Goal: Task Accomplishment & Management: Manage account settings

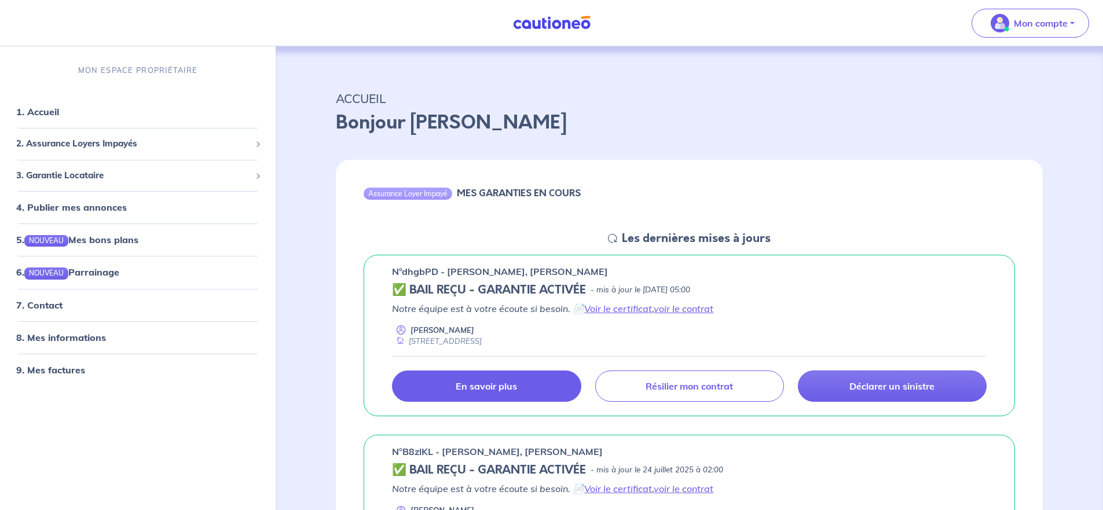
click at [487, 387] on p "En savoir plus" at bounding box center [486, 386] width 61 height 12
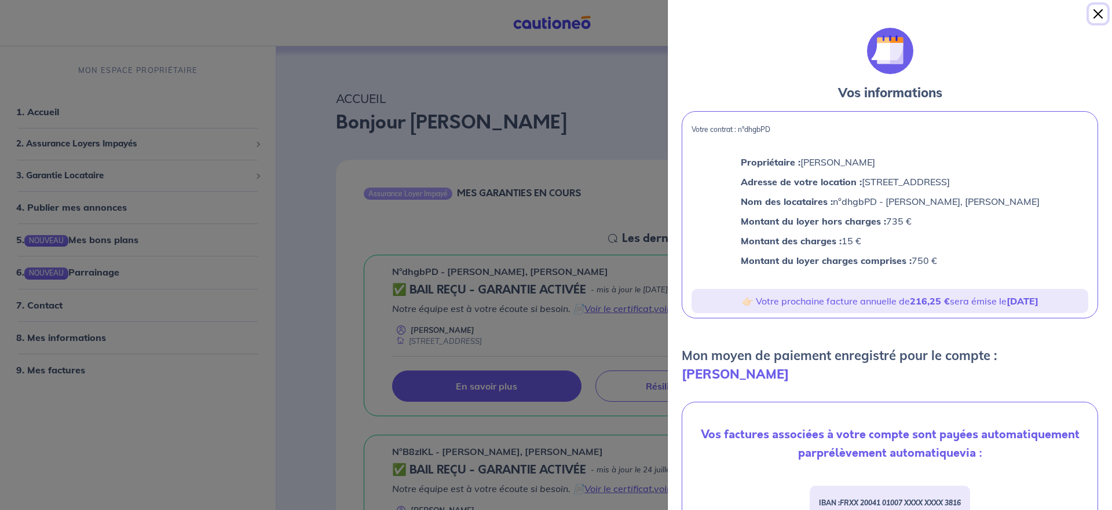
click at [1097, 12] on button "Close" at bounding box center [1098, 14] width 19 height 19
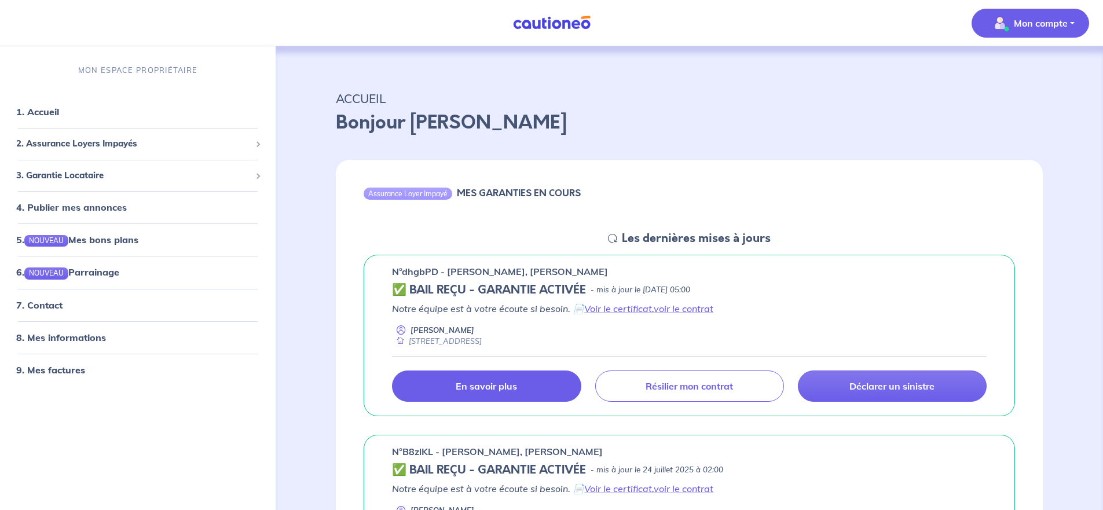
click at [1032, 21] on p "Mon compte" at bounding box center [1041, 23] width 54 height 14
click at [1017, 71] on link "Mes informations" at bounding box center [1018, 72] width 93 height 19
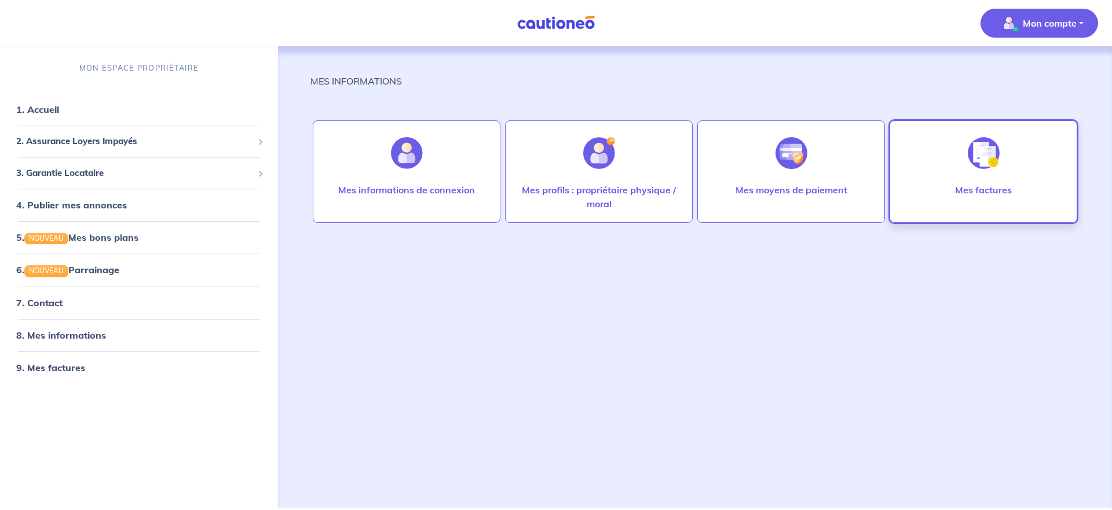
click at [983, 155] on img at bounding box center [984, 153] width 32 height 32
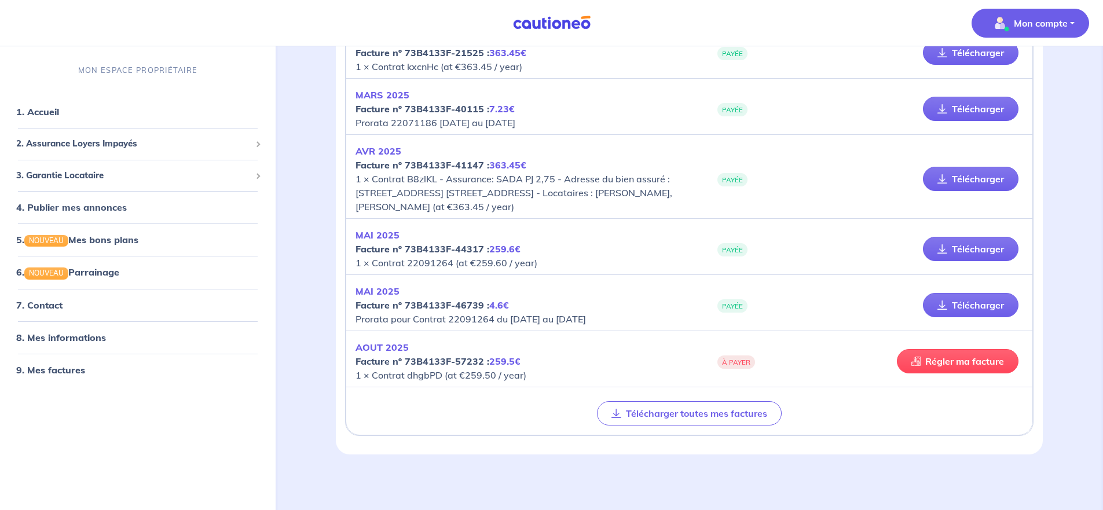
scroll to position [979, 0]
click at [943, 360] on link "Régler ma facture" at bounding box center [958, 361] width 122 height 24
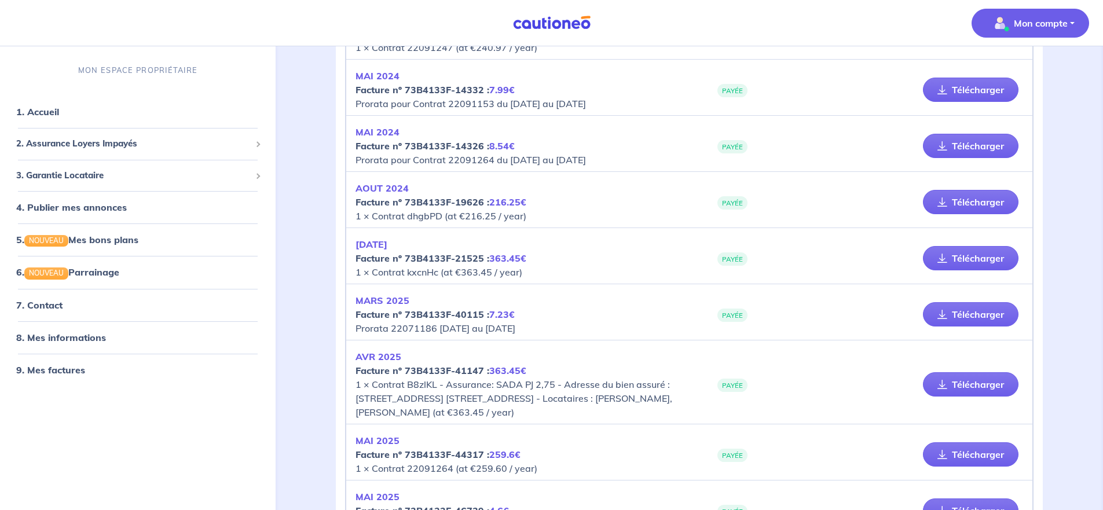
scroll to position [747, 0]
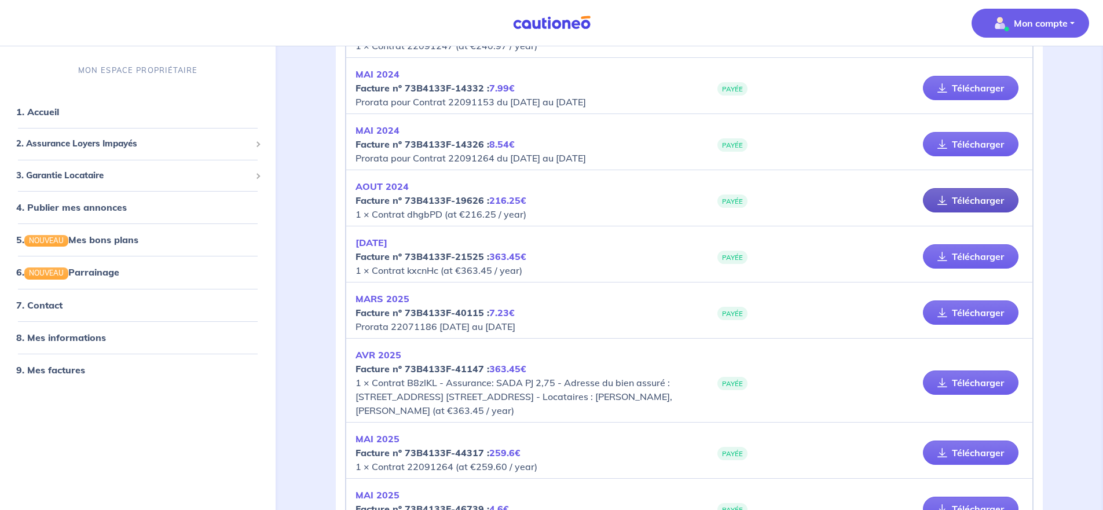
click at [988, 212] on link "Télécharger" at bounding box center [971, 200] width 96 height 24
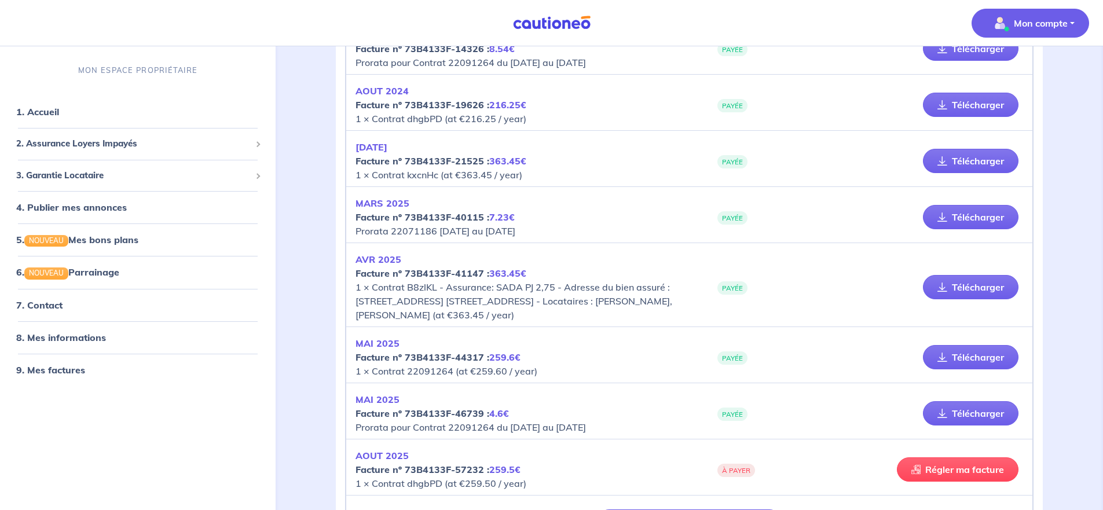
scroll to position [863, 0]
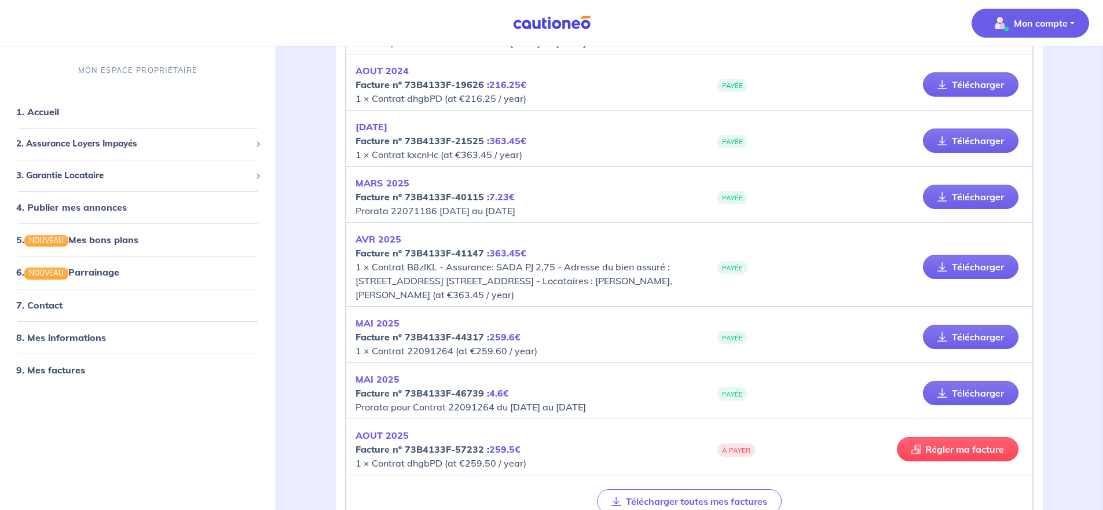
click at [1037, 18] on p "Mon compte" at bounding box center [1041, 23] width 54 height 14
click at [1024, 100] on link "Me déconnecter" at bounding box center [1018, 99] width 93 height 19
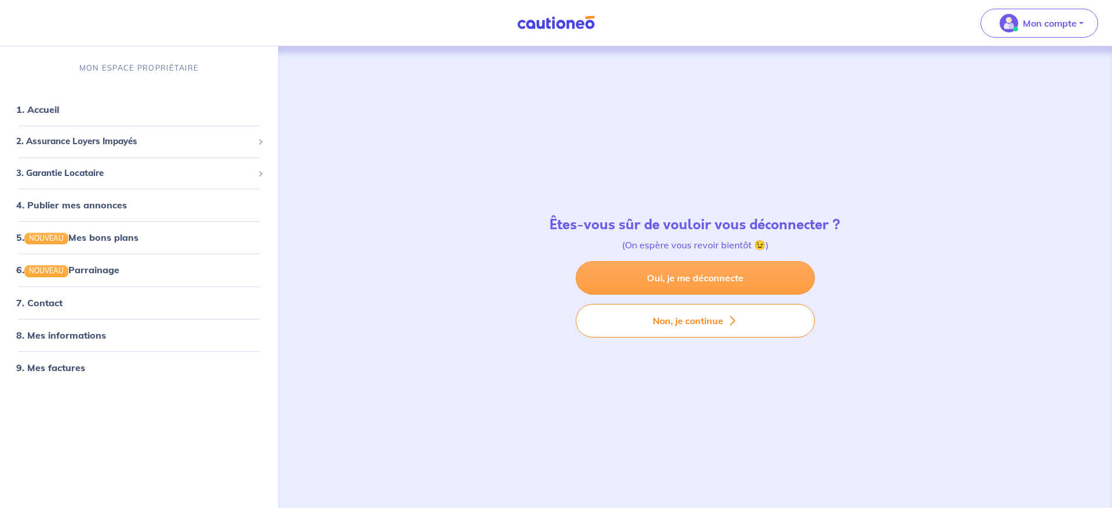
click at [675, 277] on link "Oui, je me déconnecte" at bounding box center [695, 278] width 239 height 34
